Goal: Task Accomplishment & Management: Complete application form

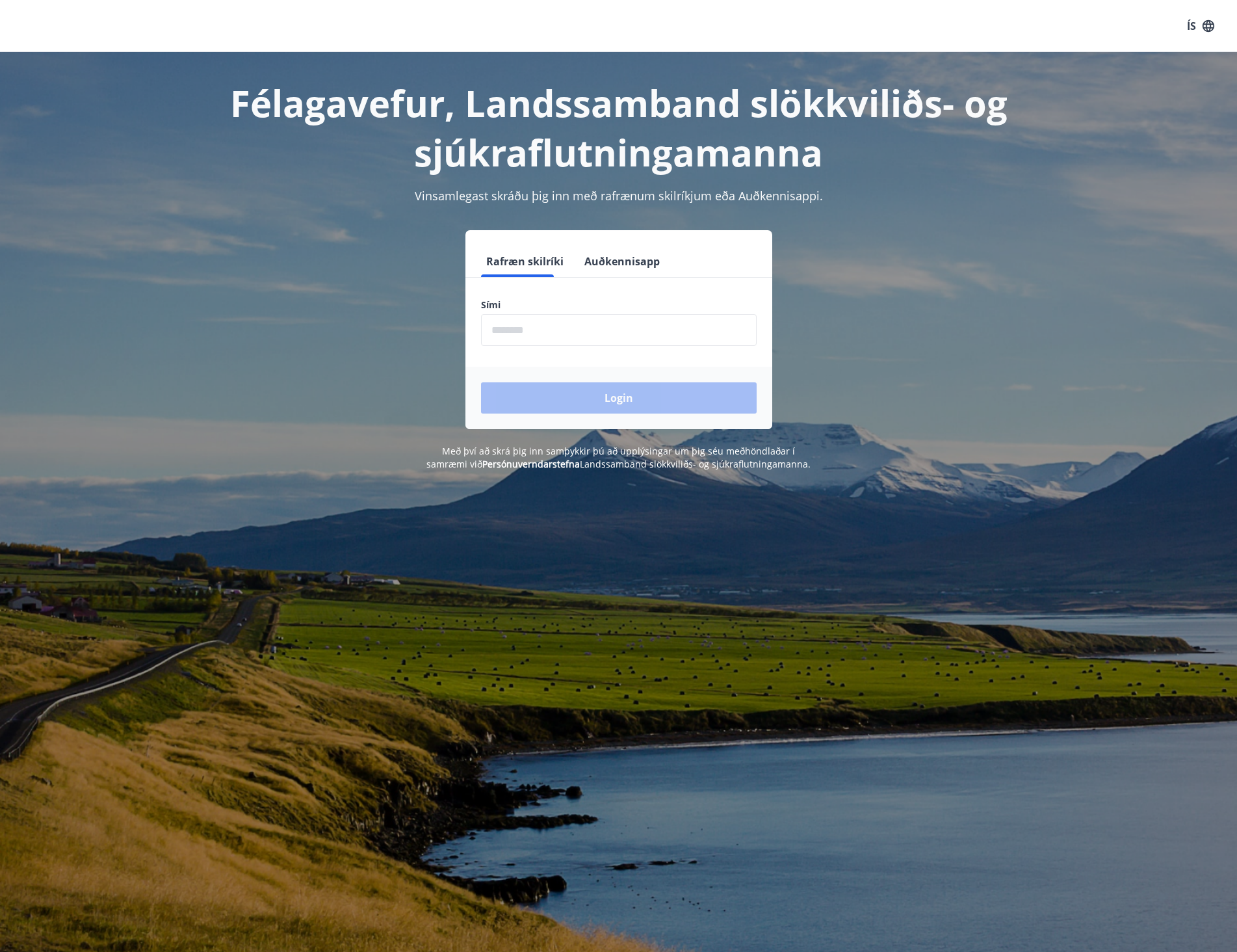
click at [552, 324] on input "phone" at bounding box center [619, 330] width 275 height 32
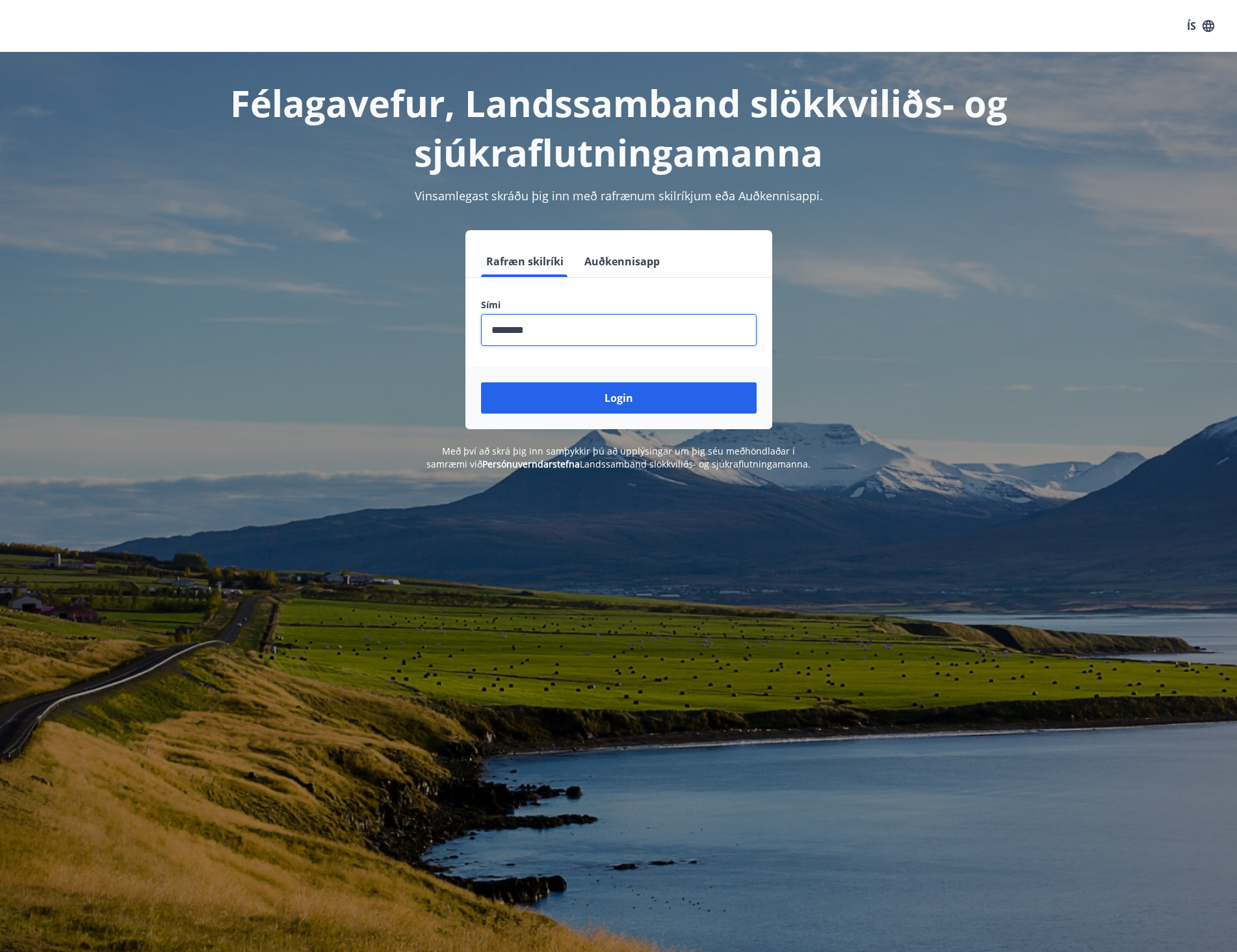
type input "********"
click at [481, 382] on button "Login" at bounding box center [619, 398] width 275 height 31
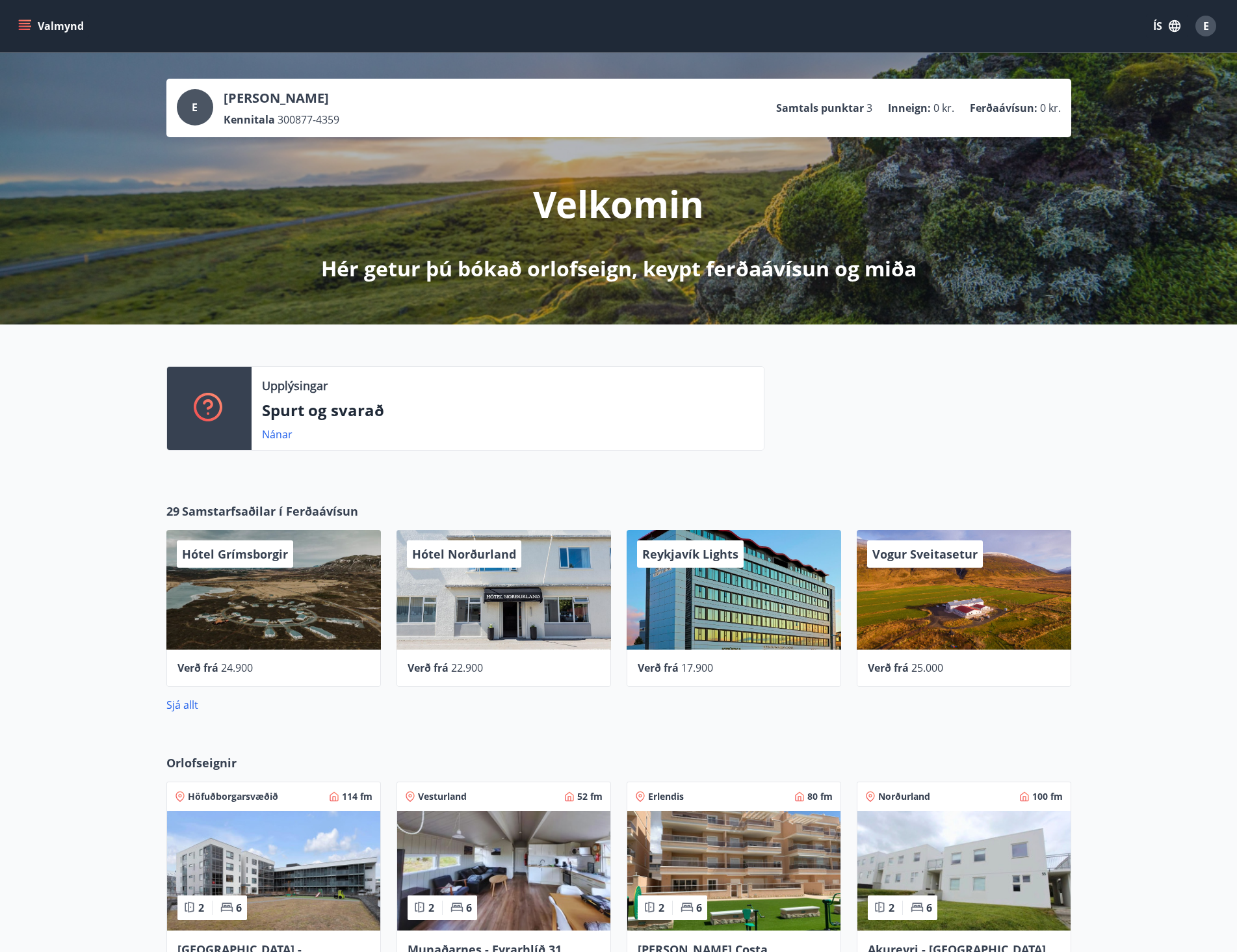
click at [29, 21] on icon "menu" at bounding box center [26, 21] width 14 height 1
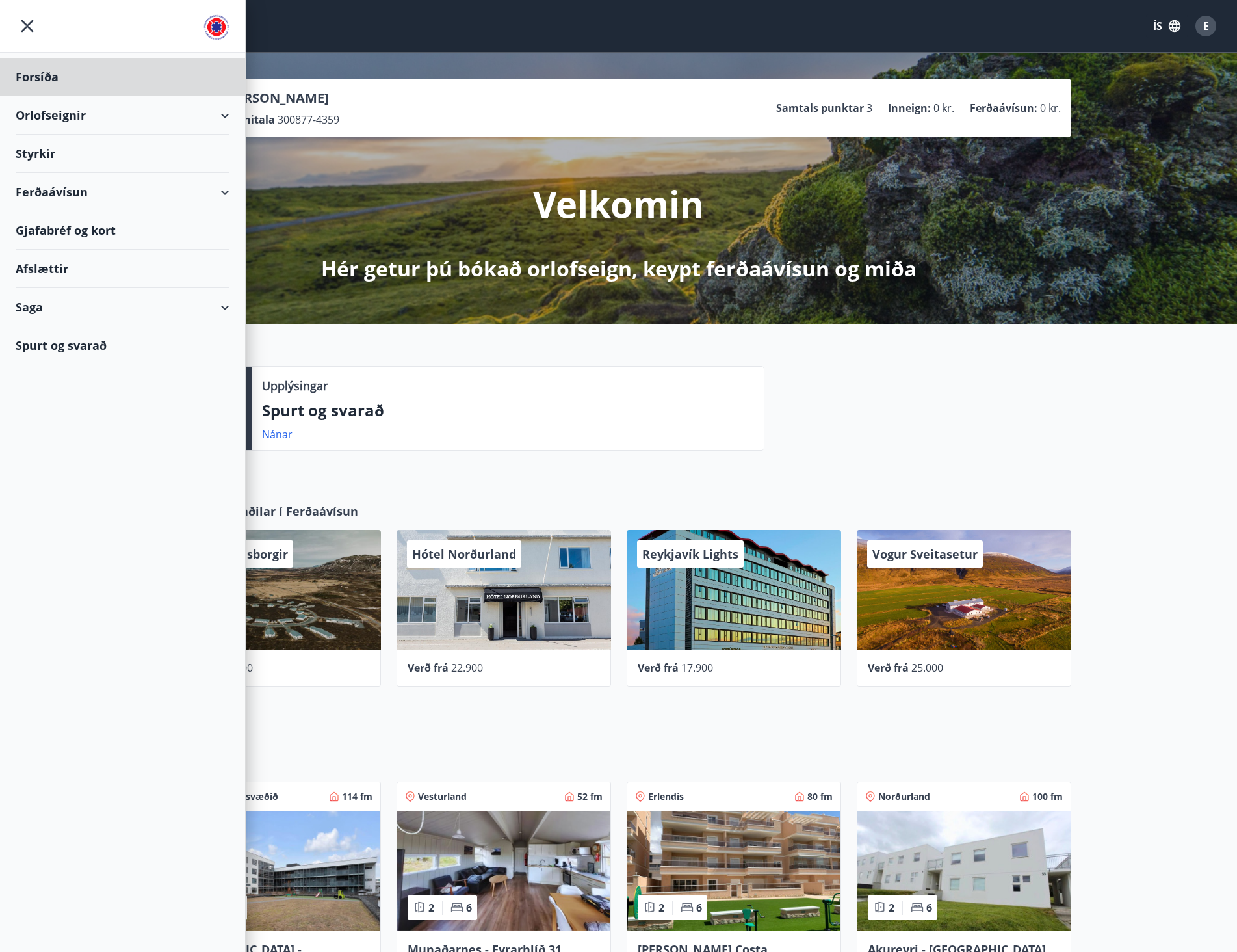
click at [45, 155] on div "Styrkir" at bounding box center [123, 153] width 214 height 38
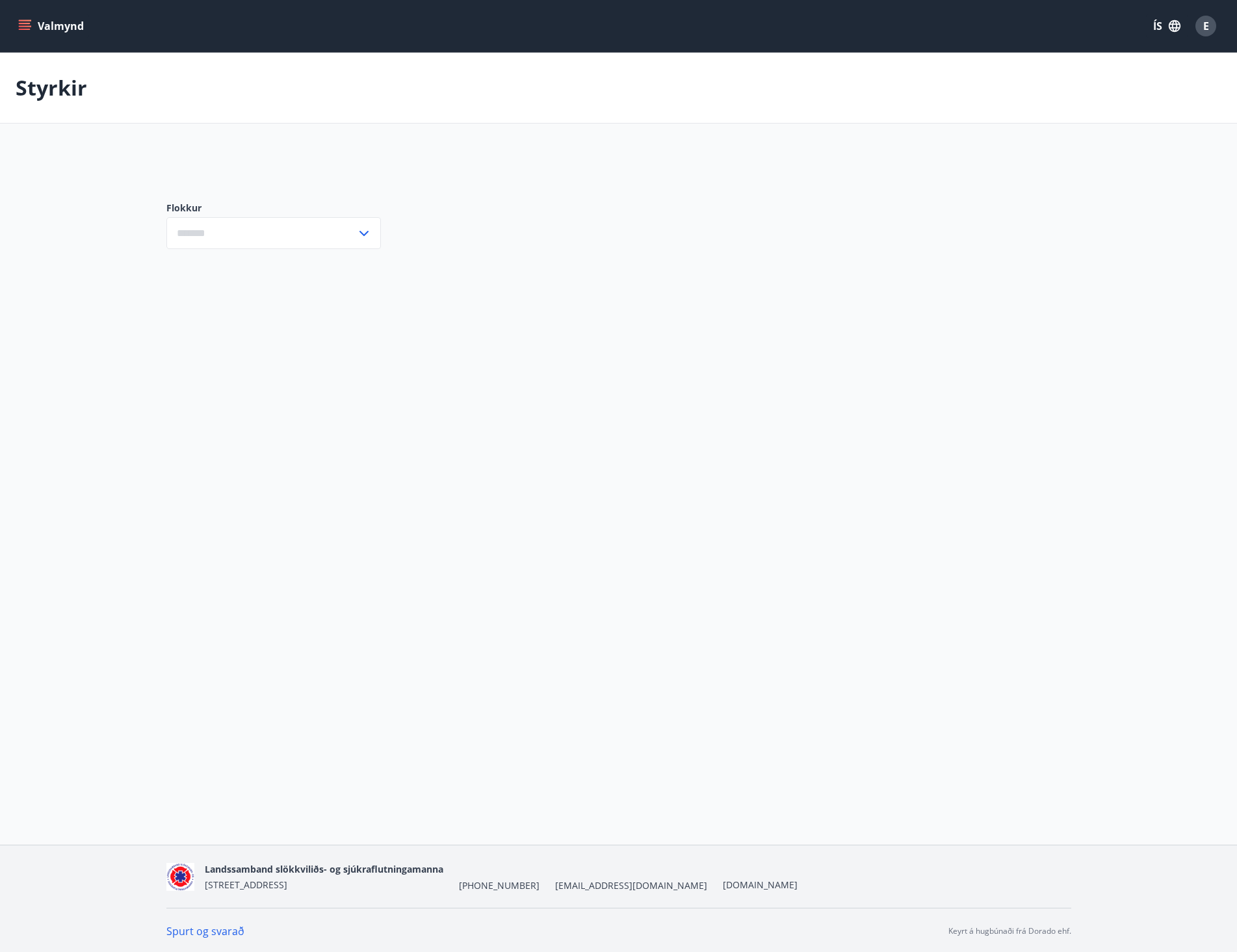
type input "***"
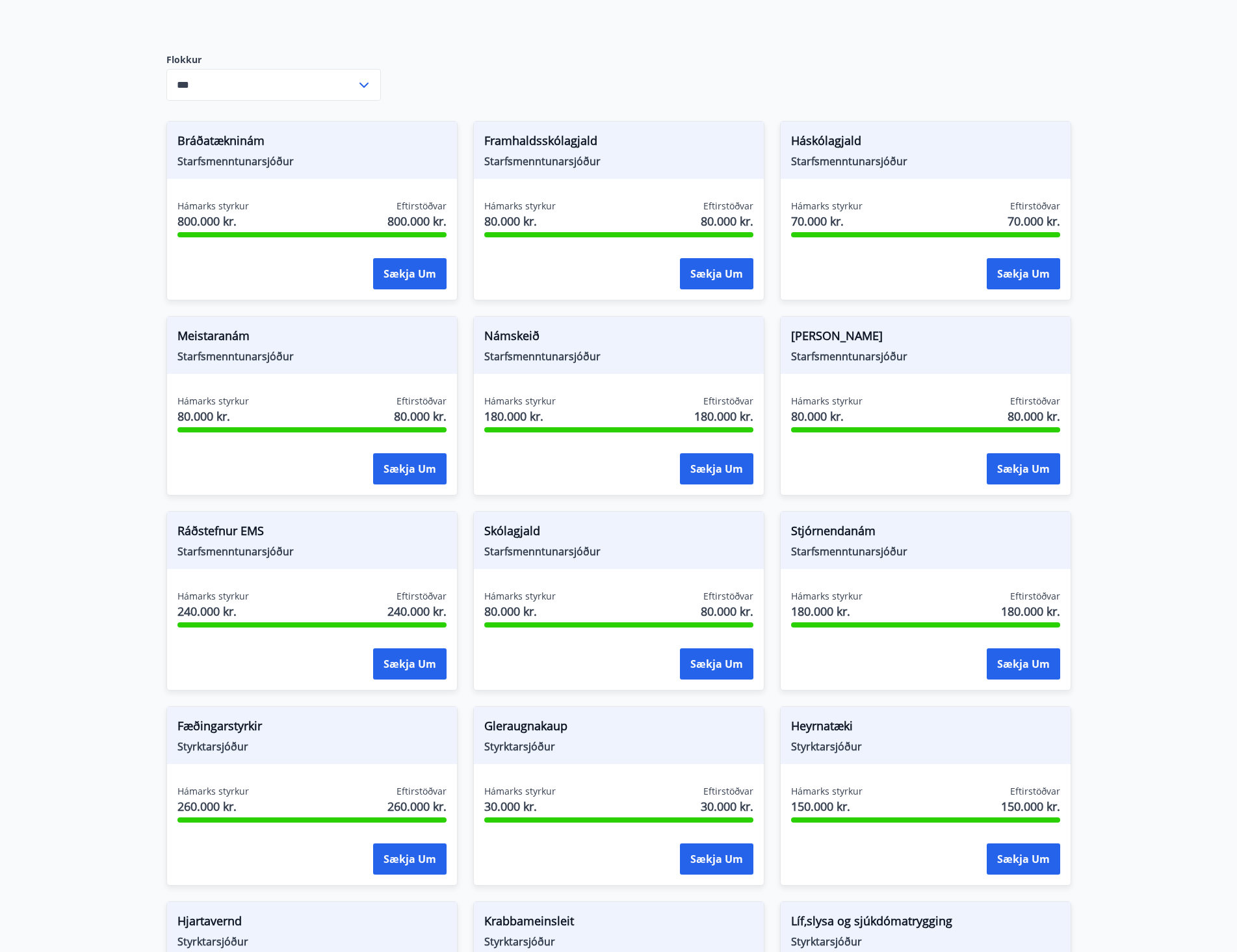
scroll to position [142, 0]
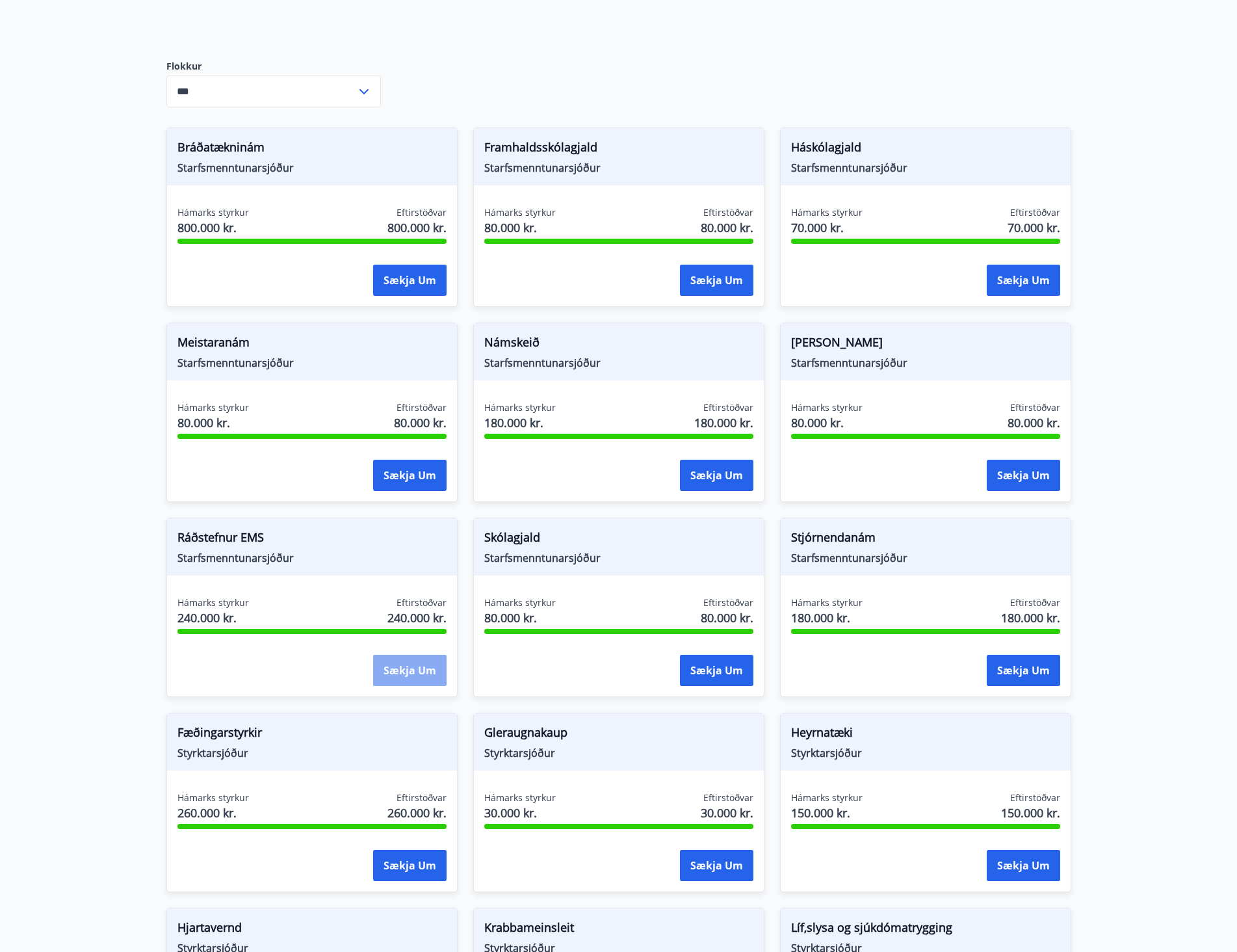
click at [403, 670] on button "Sækja um" at bounding box center [410, 670] width 73 height 31
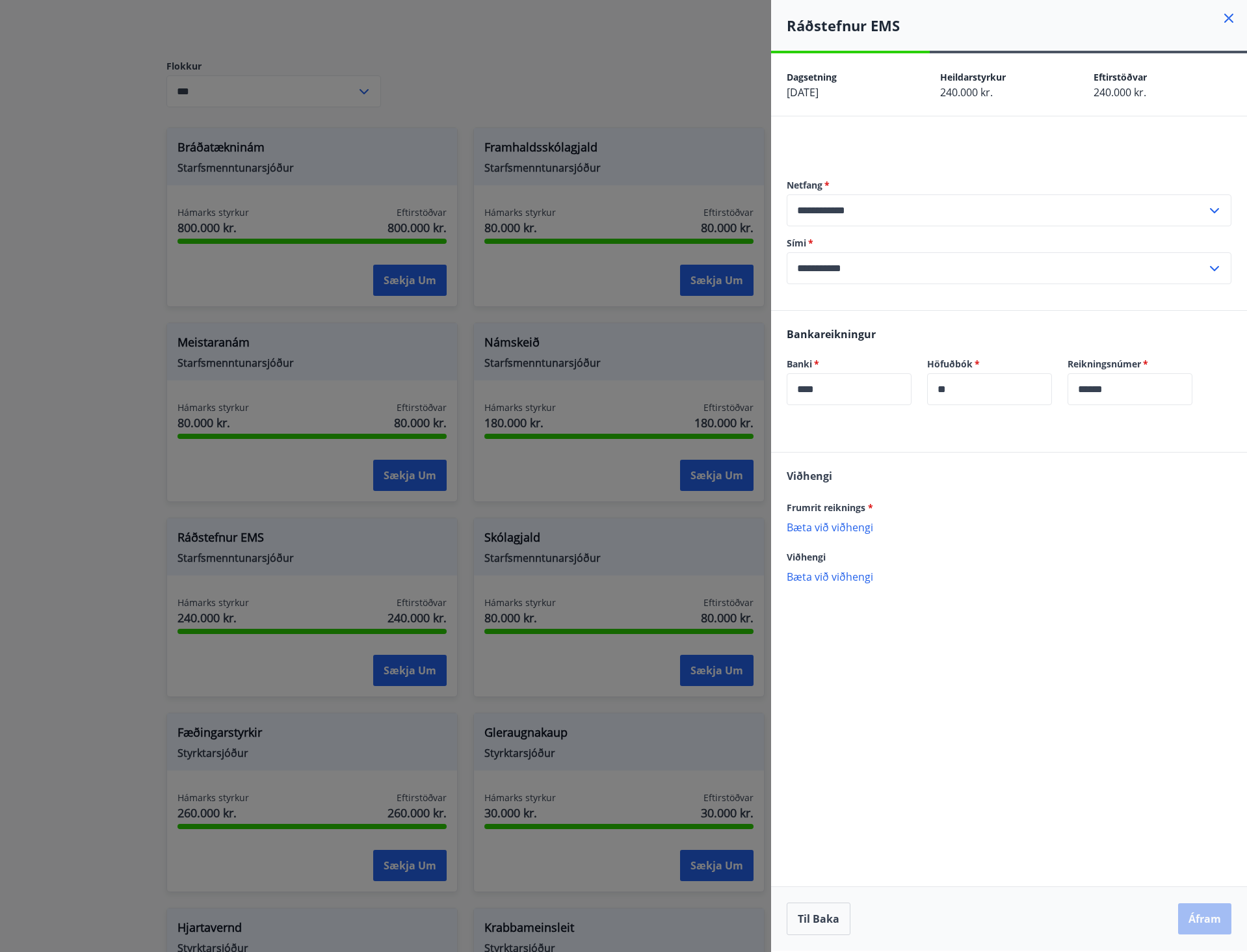
click at [839, 579] on p "Bæta við viðhengi" at bounding box center [1009, 576] width 445 height 13
click at [844, 523] on p "Bæta við viðhengi" at bounding box center [1009, 526] width 445 height 13
click at [1216, 592] on icon at bounding box center [1215, 591] width 1 height 5
click at [843, 588] on p "Bæta við viðhengi" at bounding box center [1009, 589] width 445 height 13
click at [841, 527] on p "Bæta við viðhengi" at bounding box center [1009, 526] width 445 height 13
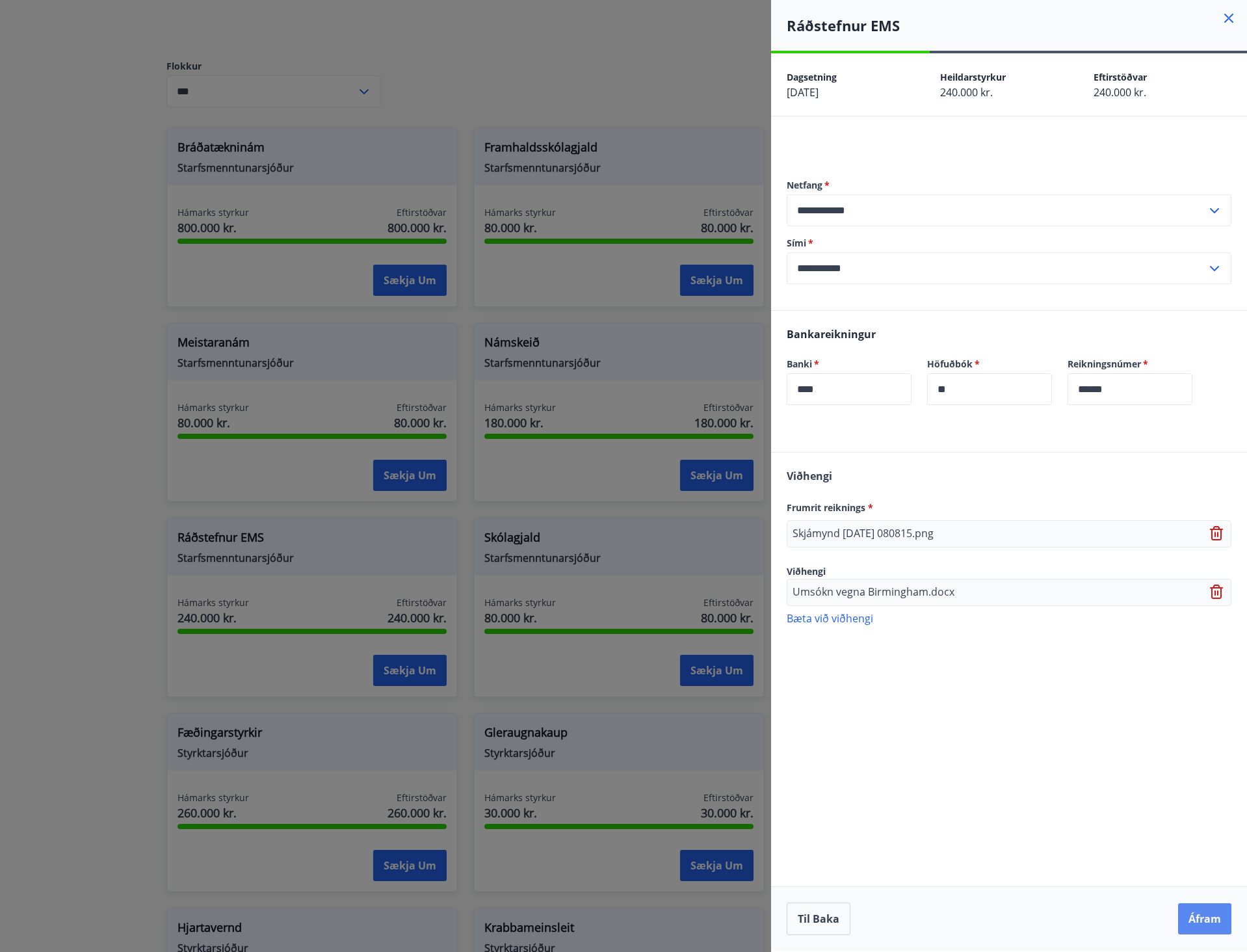
click at [1202, 921] on button "Áfram" at bounding box center [1204, 919] width 53 height 31
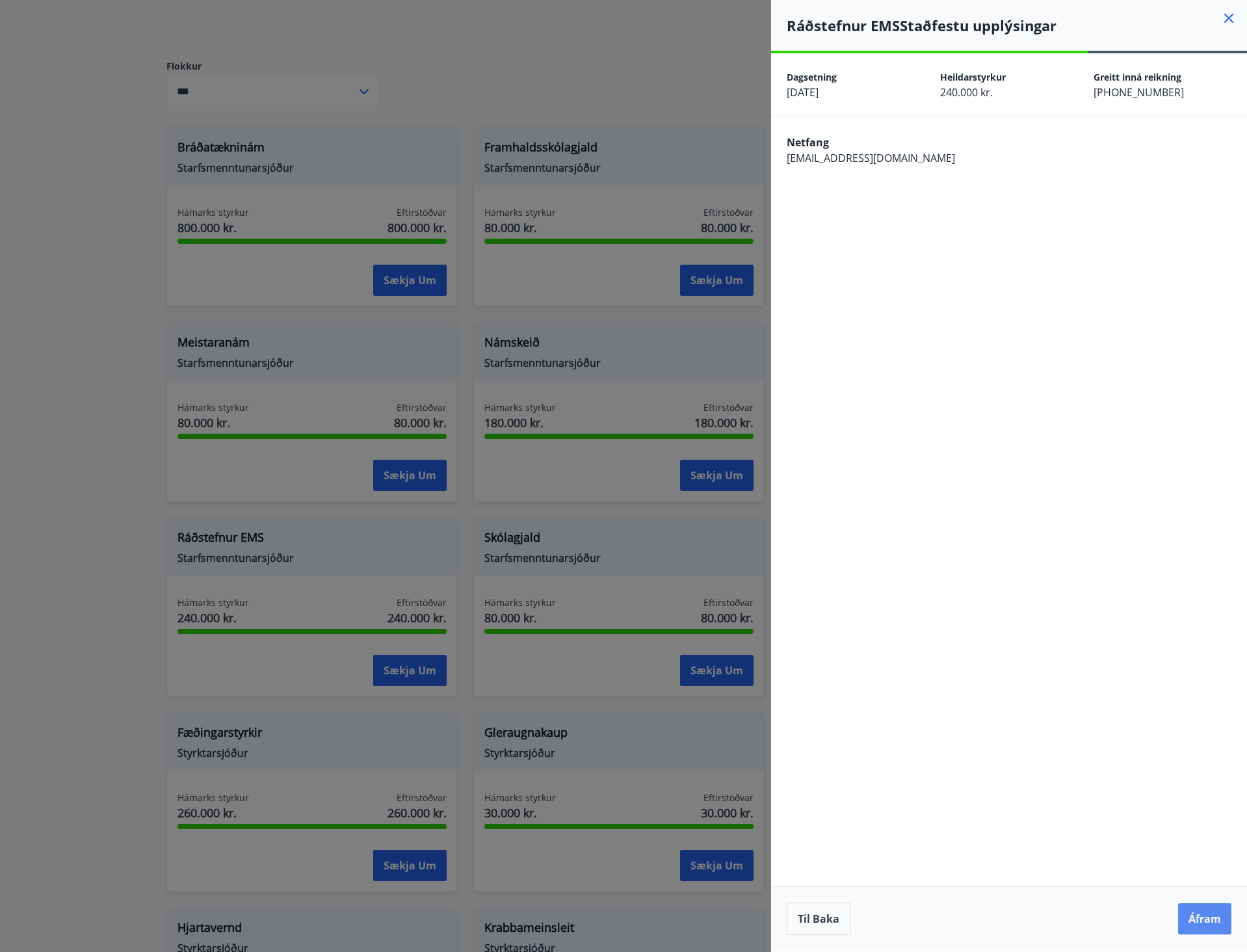
click at [1195, 919] on button "Áfram" at bounding box center [1204, 919] width 53 height 31
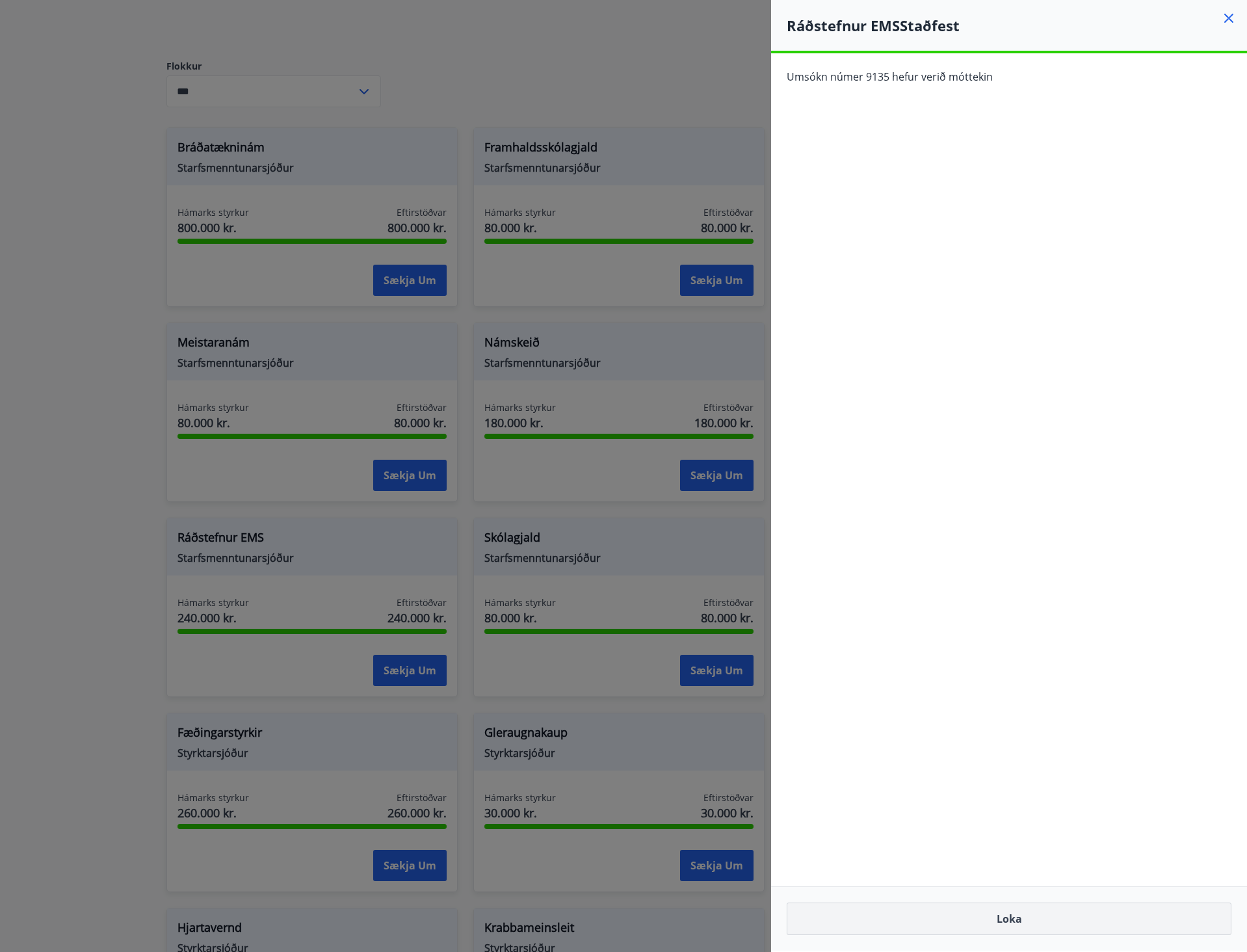
click at [1026, 927] on button "Loka" at bounding box center [1009, 919] width 445 height 33
